Goal: Task Accomplishment & Management: Complete application form

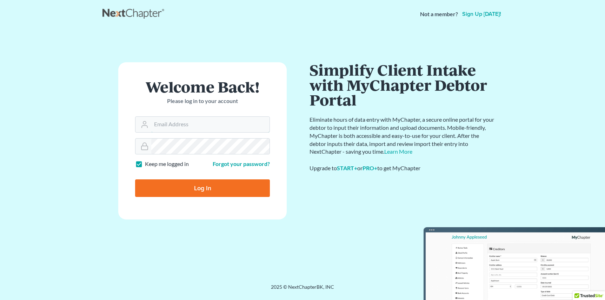
type input "reglaw425@gmail.com"
click at [163, 190] on input "Log In" at bounding box center [202, 188] width 135 height 18
type input "Thinking..."
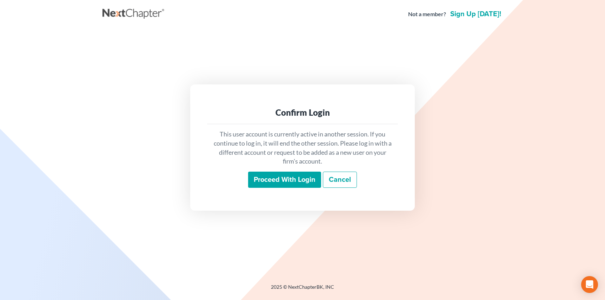
click at [298, 176] on input "Proceed with login" at bounding box center [284, 179] width 73 height 16
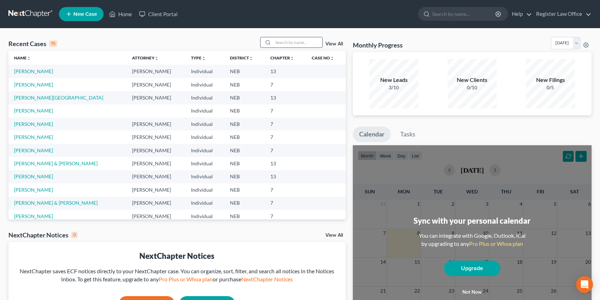
click at [282, 41] on input "search" at bounding box center [297, 42] width 49 height 10
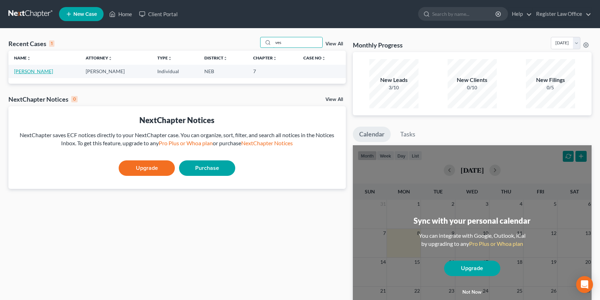
type input "ves"
click at [29, 71] on link "[PERSON_NAME]" at bounding box center [33, 71] width 39 height 6
click at [30, 71] on link "[PERSON_NAME]" at bounding box center [33, 71] width 39 height 6
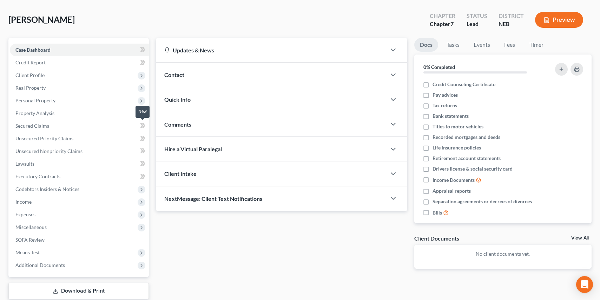
scroll to position [70, 0]
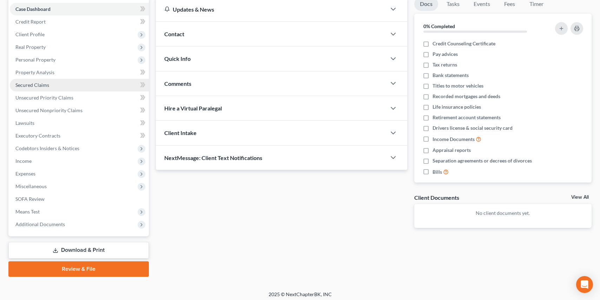
click at [67, 85] on link "Secured Claims" at bounding box center [79, 85] width 139 height 13
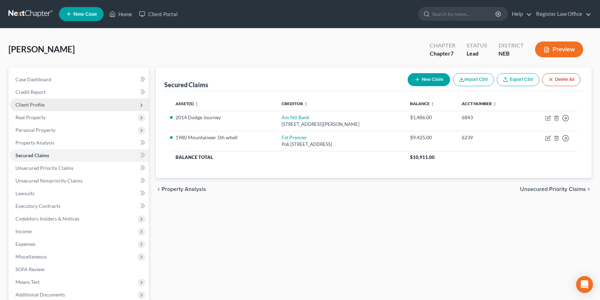
click at [39, 105] on span "Client Profile" at bounding box center [29, 104] width 29 height 6
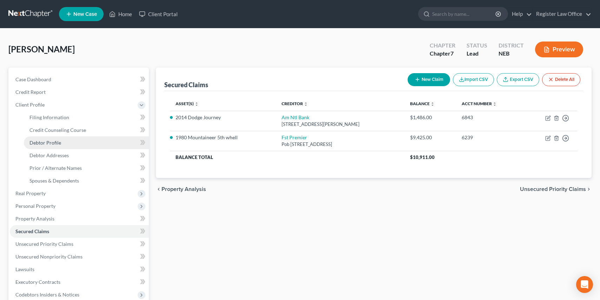
click at [56, 145] on span "Debtor Profile" at bounding box center [45, 142] width 32 height 6
select select "0"
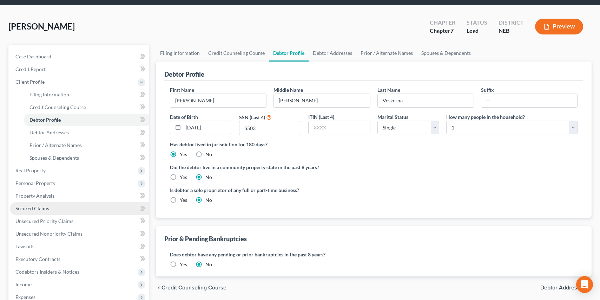
scroll to position [35, 0]
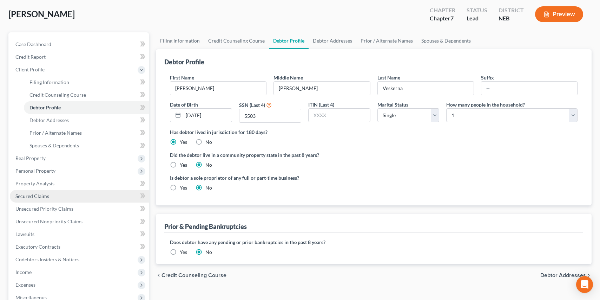
click at [48, 196] on span "Secured Claims" at bounding box center [32, 196] width 34 height 6
